Goal: Task Accomplishment & Management: Use online tool/utility

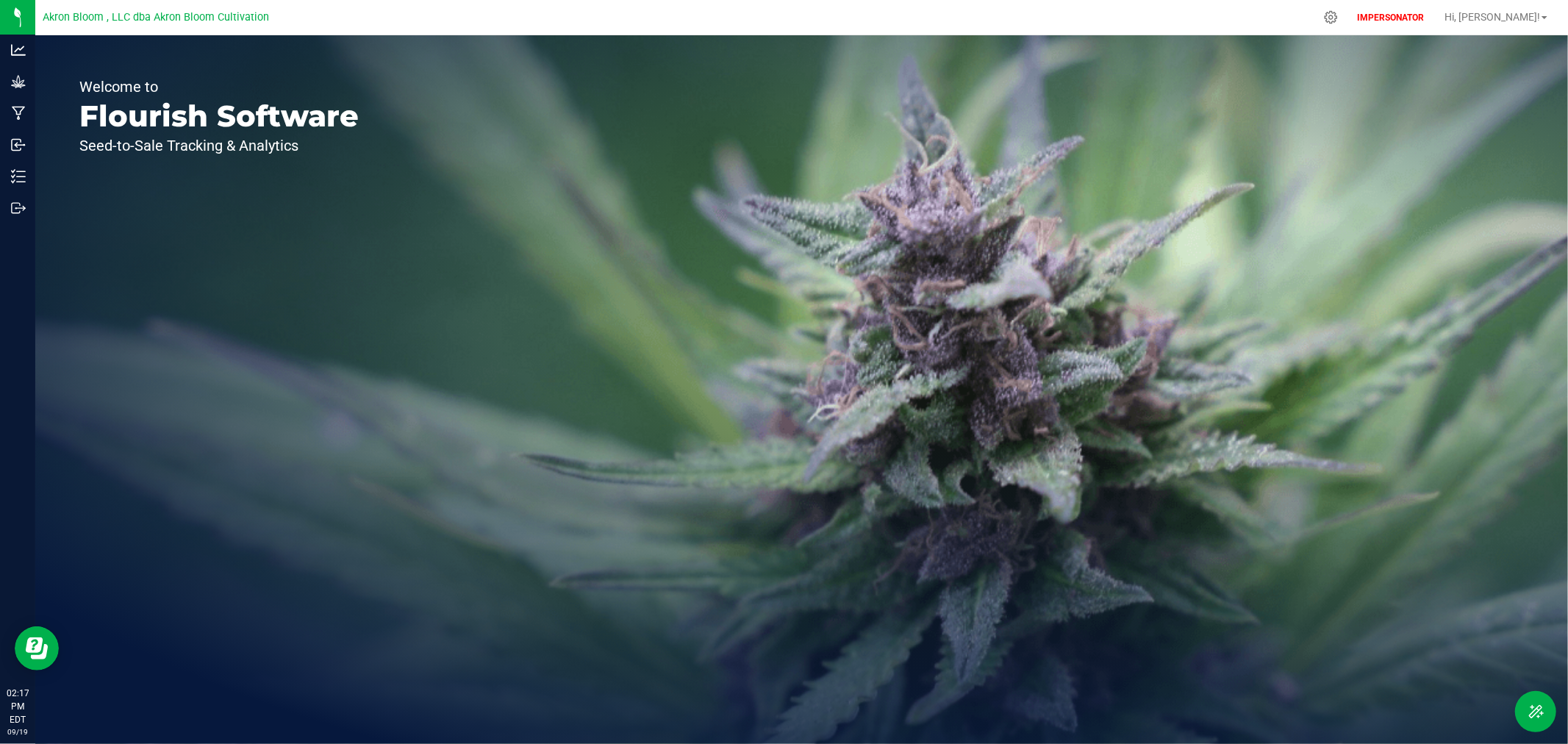
click at [103, 19] on span "Akron Bloom , LLC dba Akron Bloom Cultivation" at bounding box center [155, 18] width 226 height 13
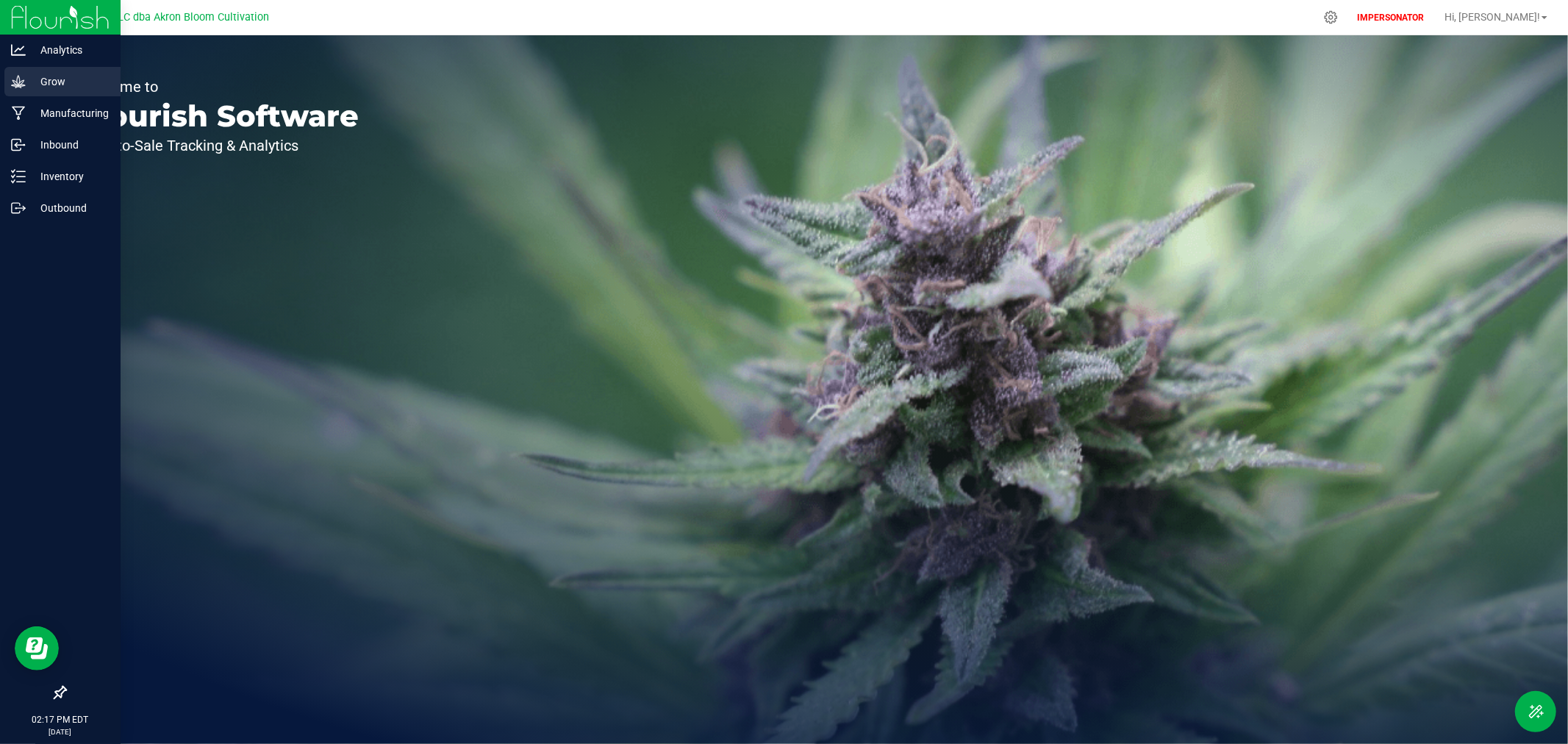
click at [20, 78] on icon at bounding box center [19, 82] width 15 height 15
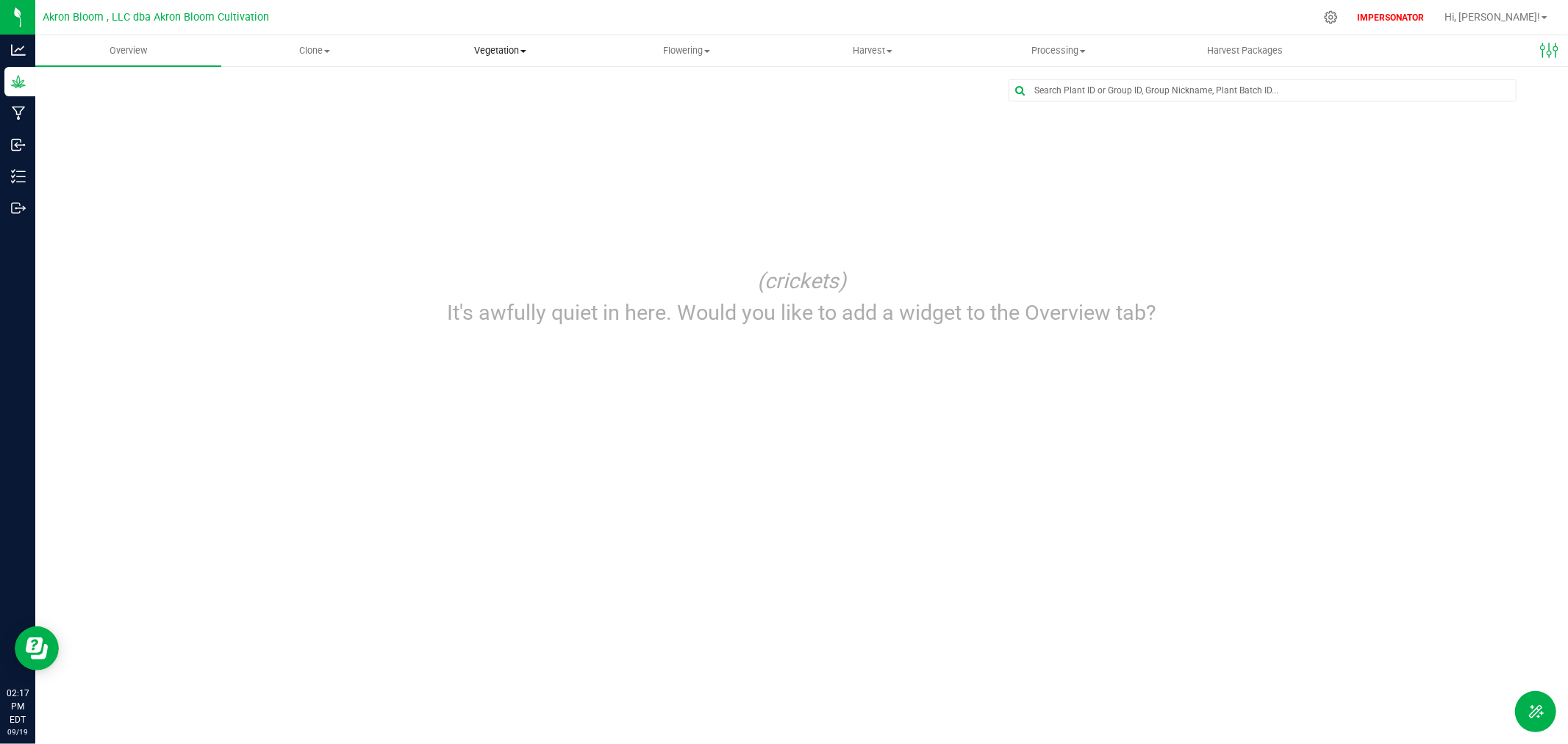
click at [503, 52] on span "Vegetation" at bounding box center [500, 51] width 185 height 13
click at [688, 52] on span "Flowering" at bounding box center [686, 51] width 185 height 13
click at [667, 106] on span "Flowering groups" at bounding box center [655, 105] width 122 height 12
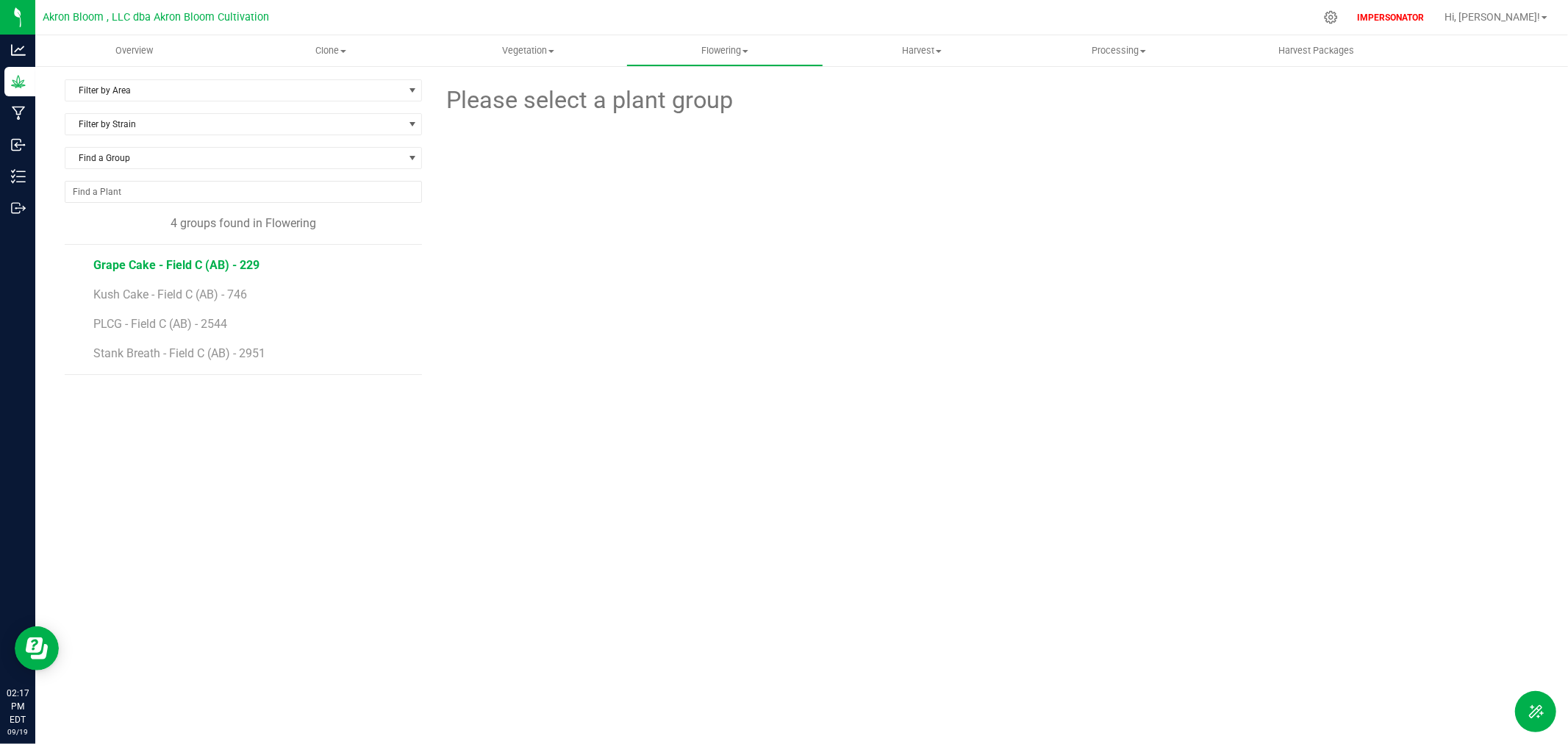
click at [166, 266] on span "Grape Cake - Field C (AB) - 229" at bounding box center [176, 265] width 166 height 14
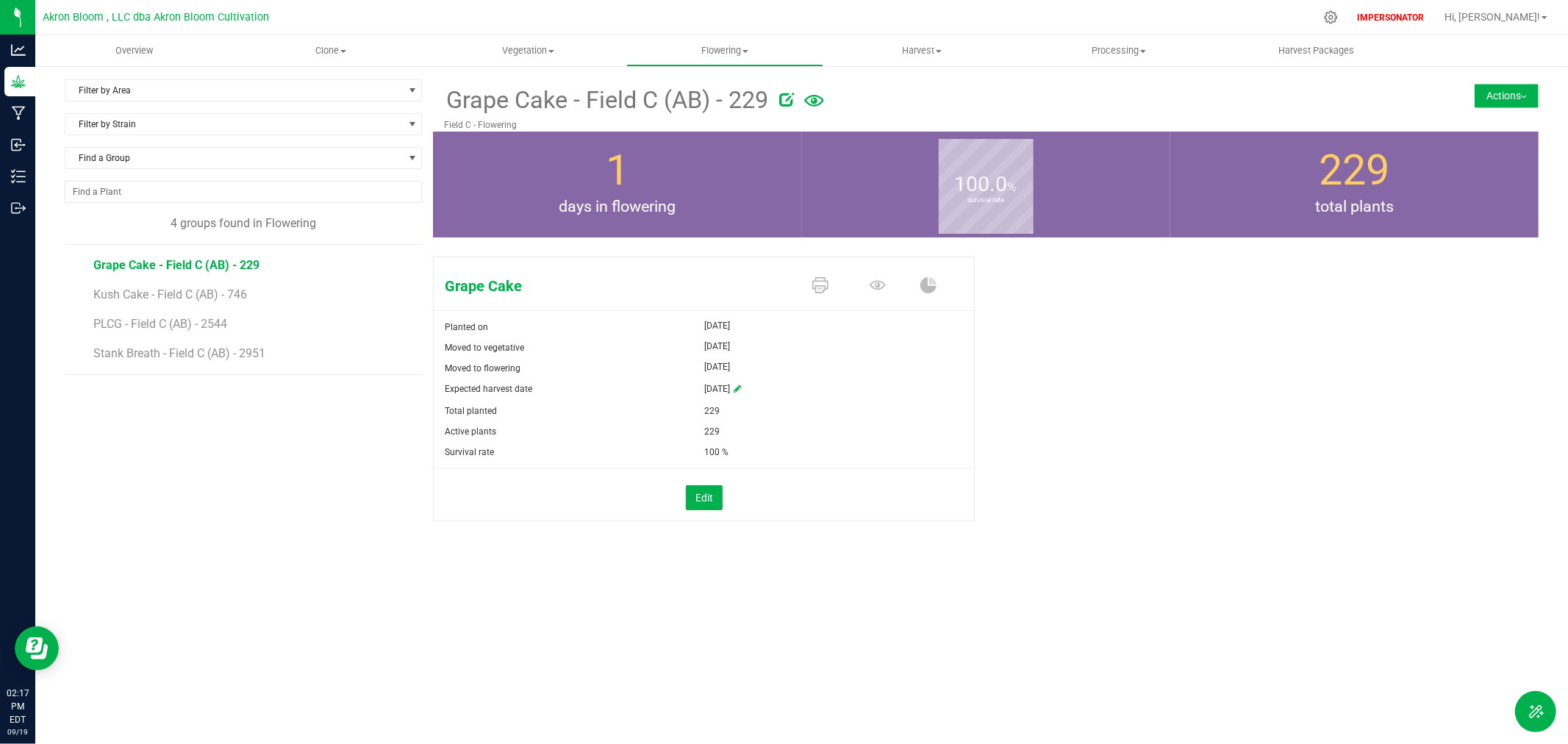
click at [1494, 102] on button "Actions" at bounding box center [1507, 95] width 64 height 24
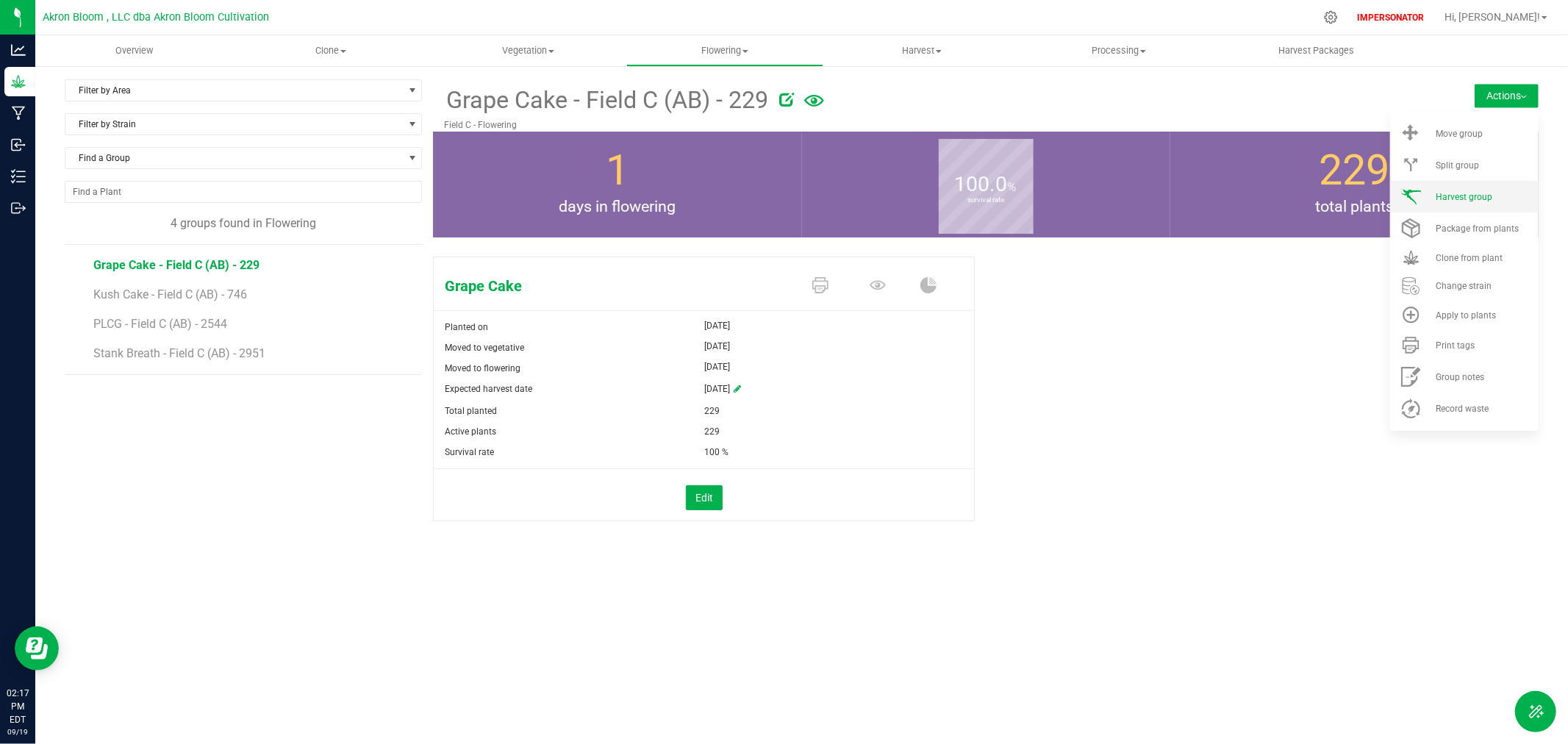
click at [1490, 196] on span "Harvest group" at bounding box center [1464, 197] width 57 height 10
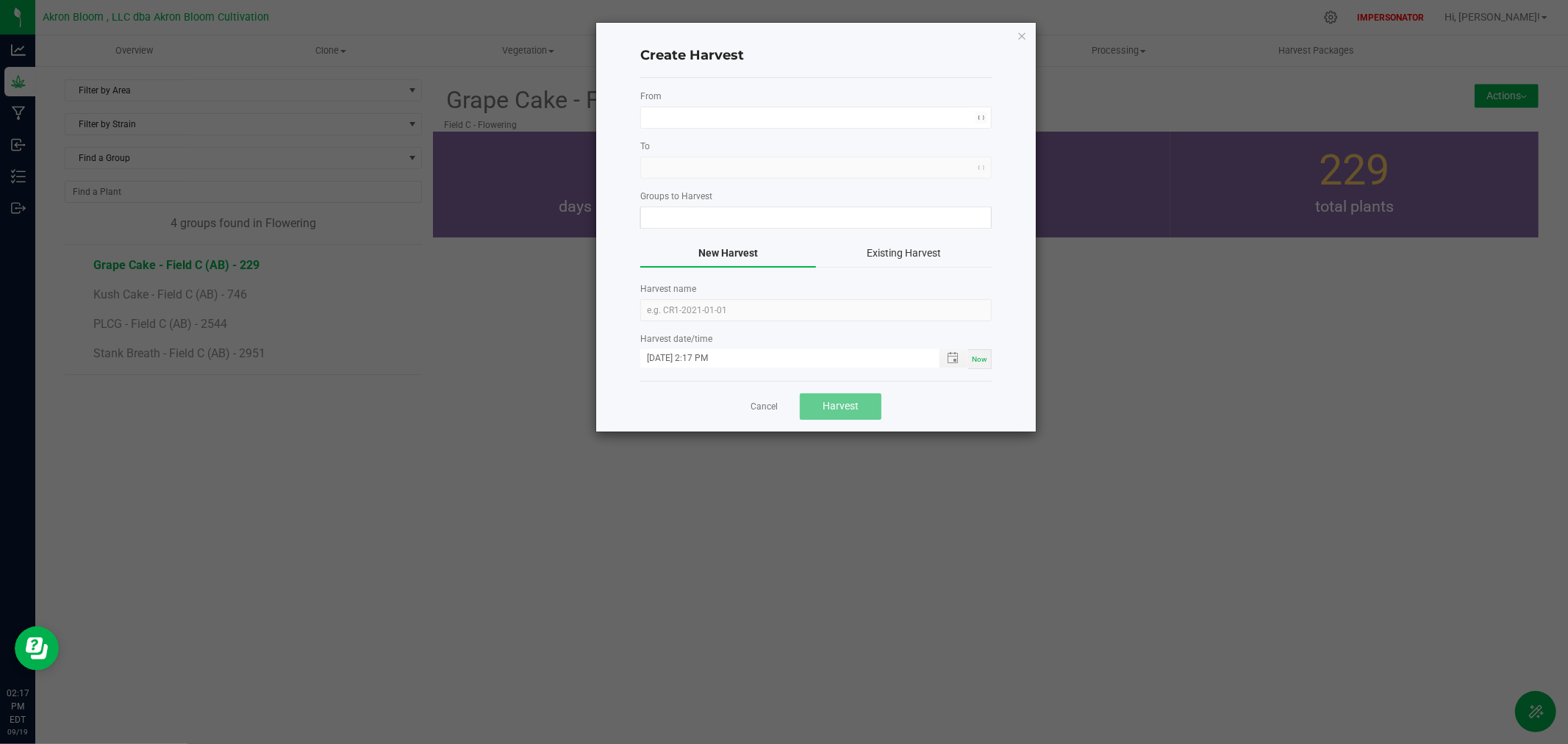
type input "Grape Cake - Field C (AB) - 229"
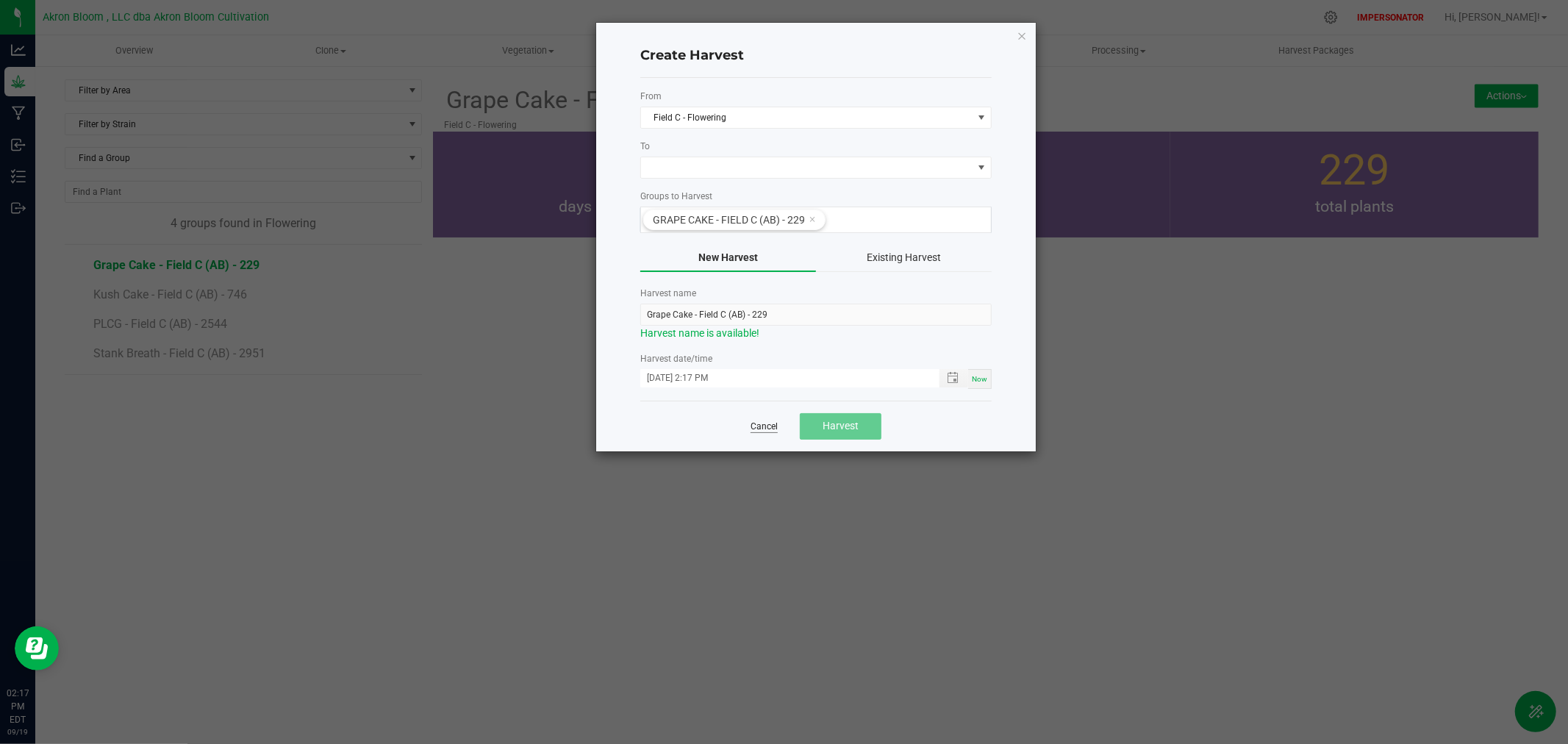
click at [760, 429] on link "Cancel" at bounding box center [764, 426] width 27 height 12
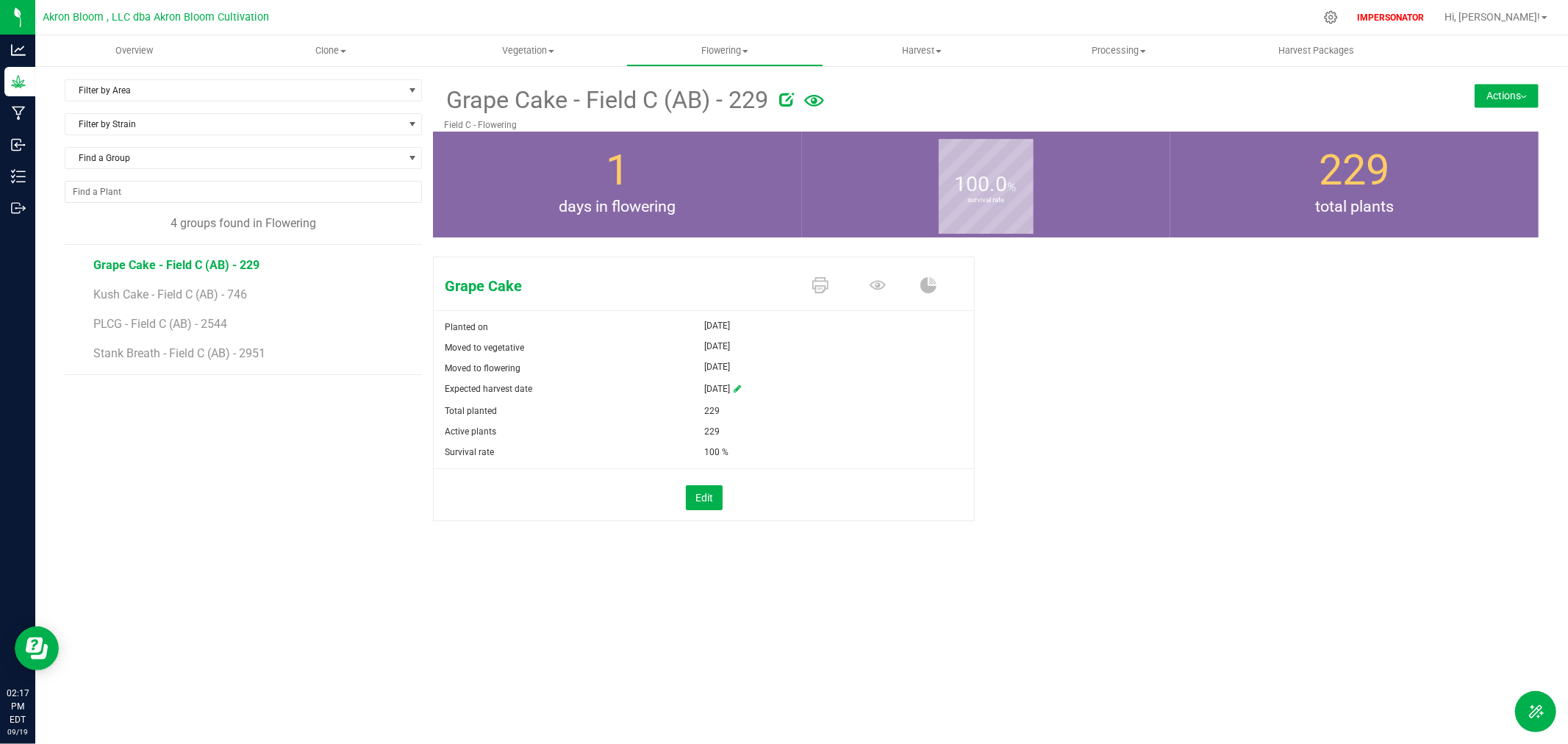
click at [335, 586] on div "Overview Clone Create plants Cloning groups Cloning plants Apply to plants Vege…" at bounding box center [801, 389] width 1533 height 708
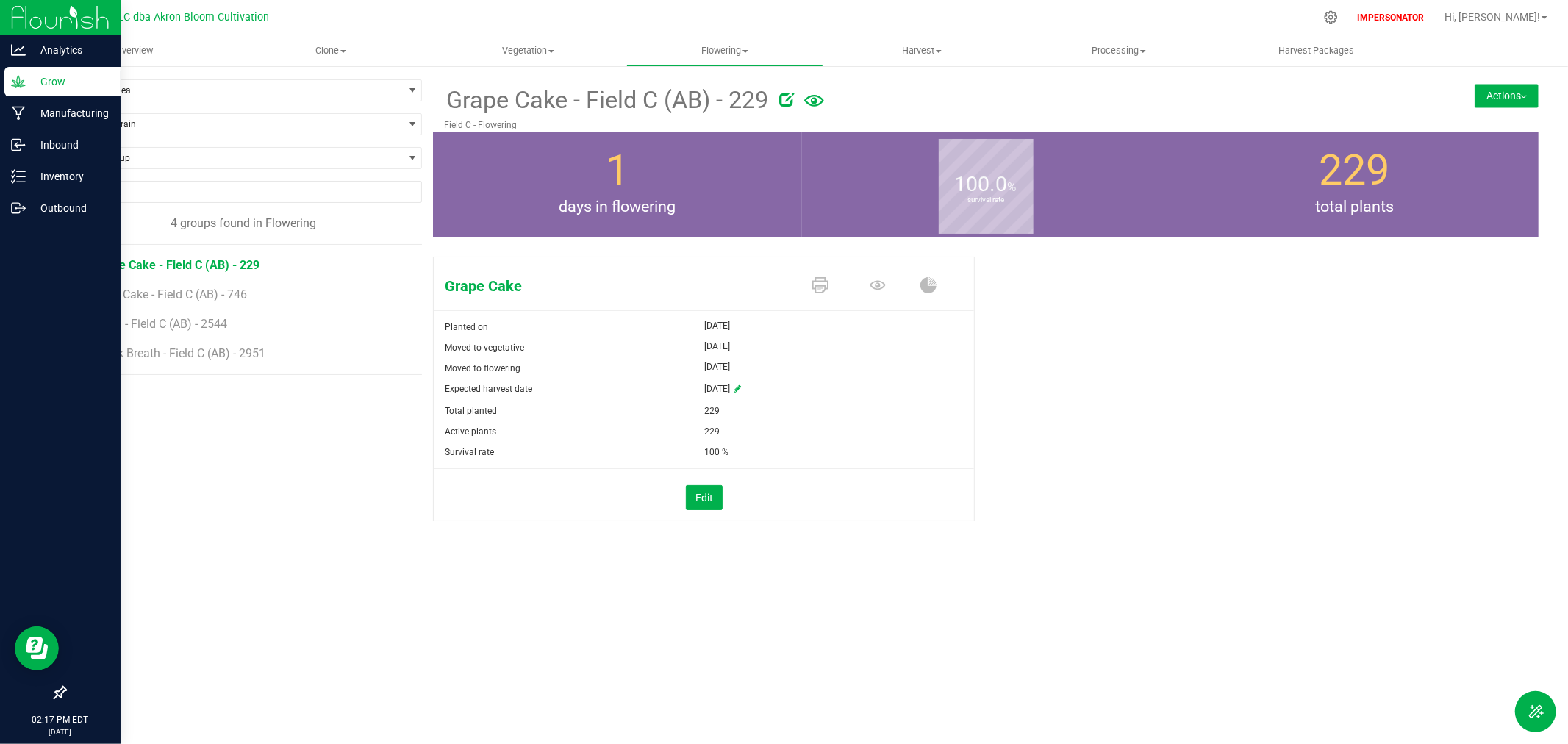
click at [41, 82] on p "Grow" at bounding box center [70, 81] width 89 height 18
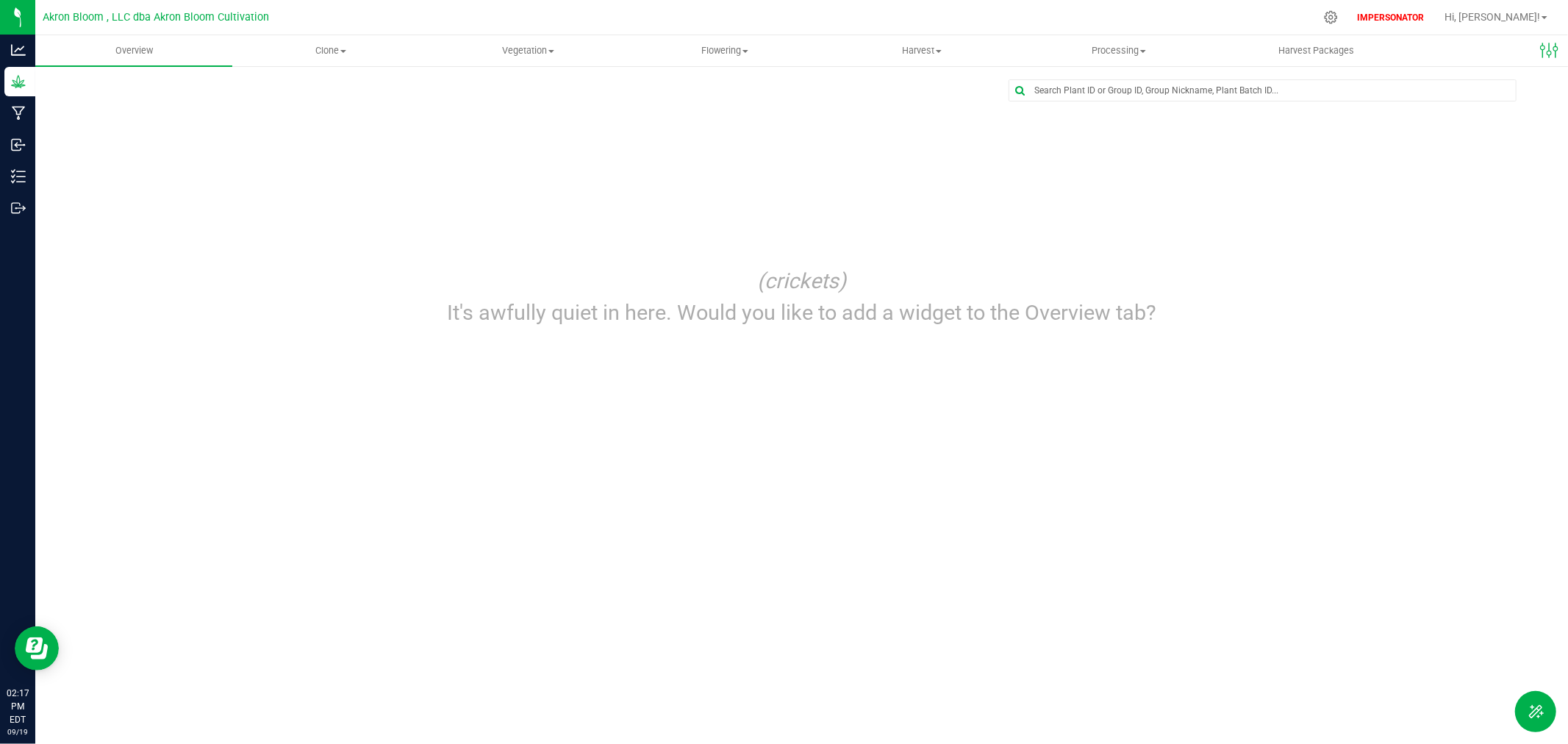
click at [600, 8] on div at bounding box center [794, 17] width 1039 height 28
click at [370, 16] on div at bounding box center [794, 17] width 1039 height 28
